Goal: Task Accomplishment & Management: Complete application form

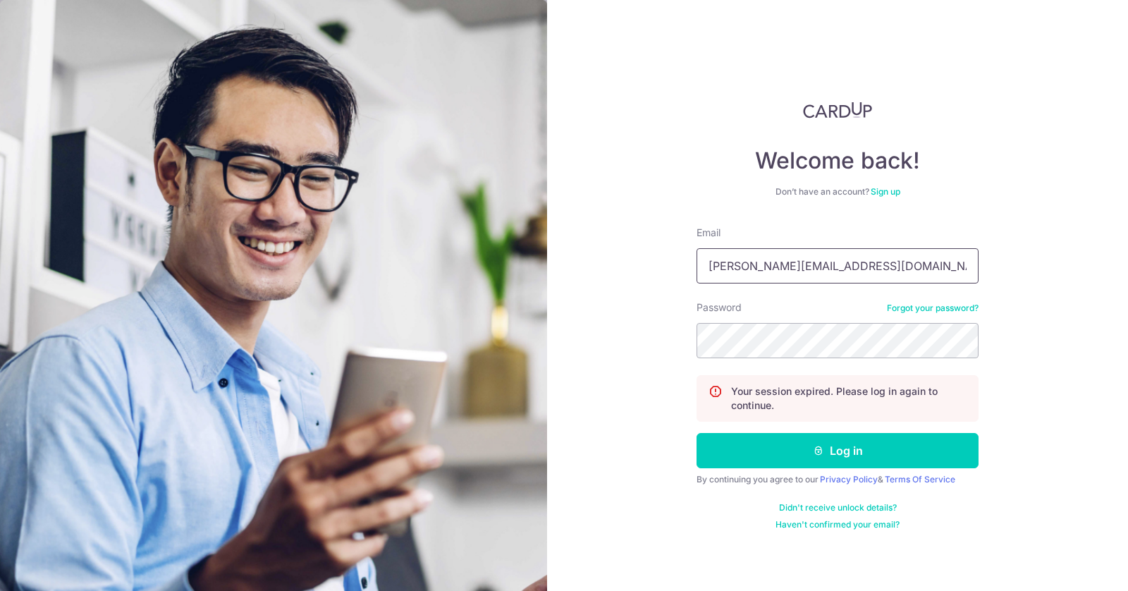
type input "[PERSON_NAME][EMAIL_ADDRESS][DOMAIN_NAME]"
click at [697, 433] on button "Log in" at bounding box center [838, 450] width 282 height 35
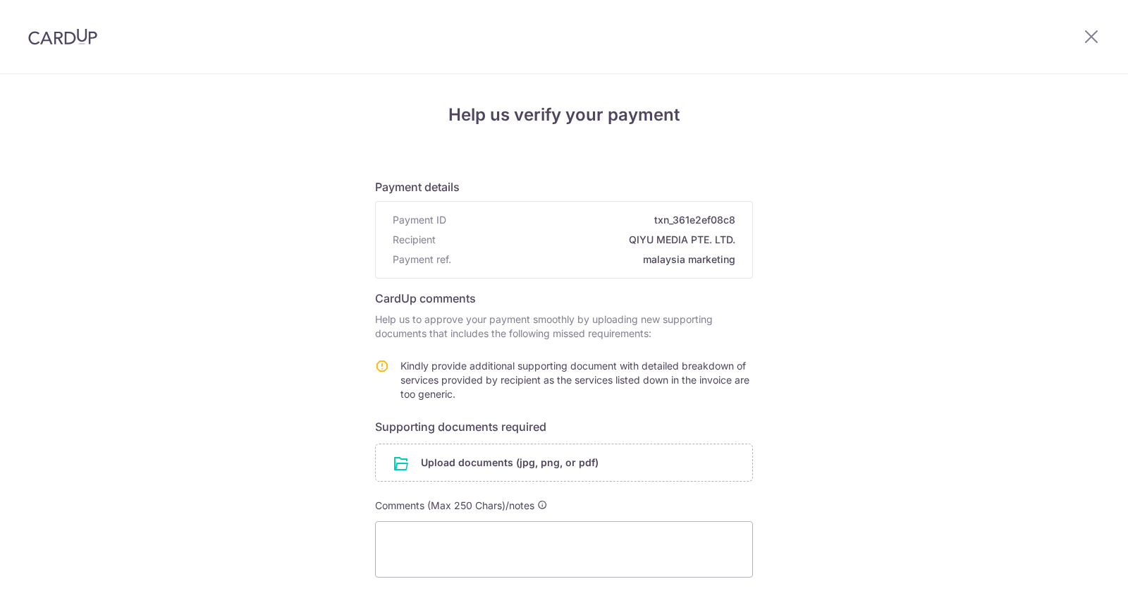
scroll to position [97, 0]
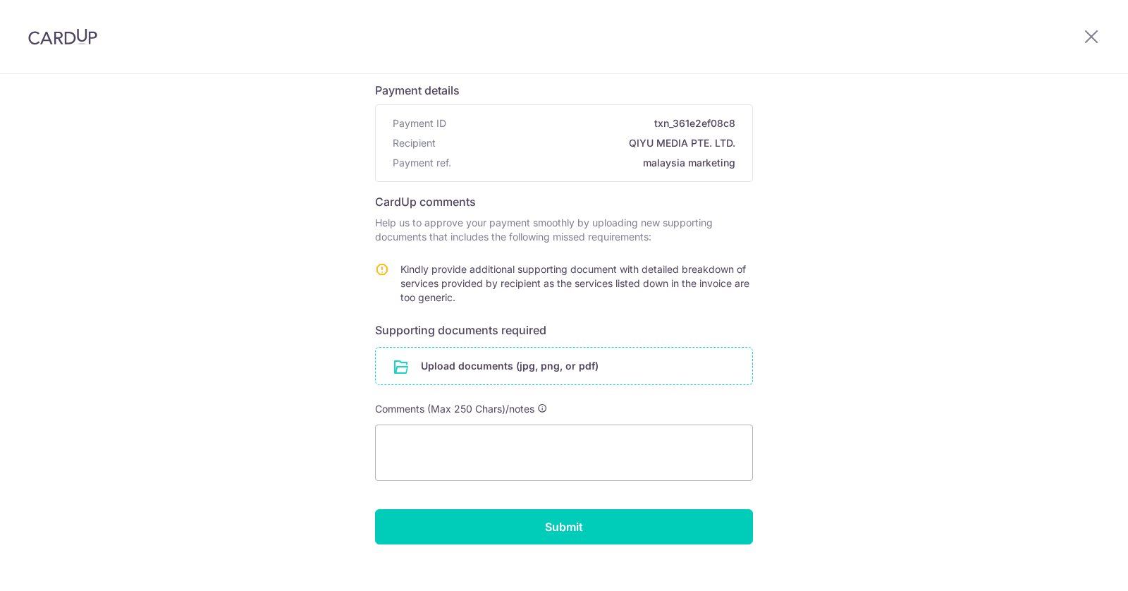
click at [579, 365] on input "file" at bounding box center [564, 366] width 377 height 37
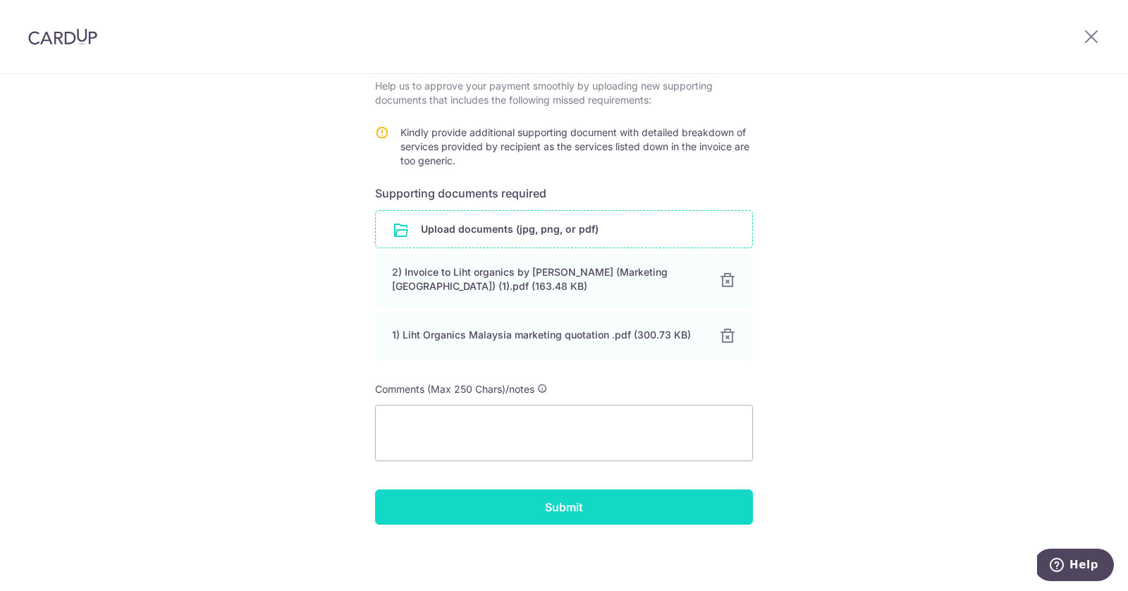
scroll to position [231, 0]
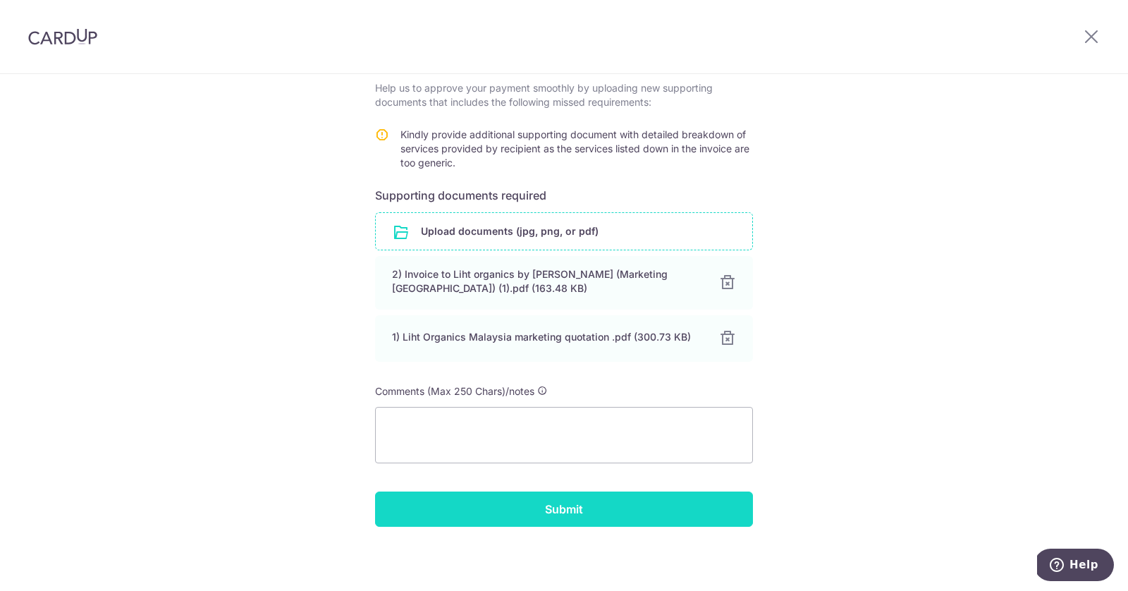
click at [712, 499] on input "Submit" at bounding box center [564, 508] width 378 height 35
